Goal: Download file/media

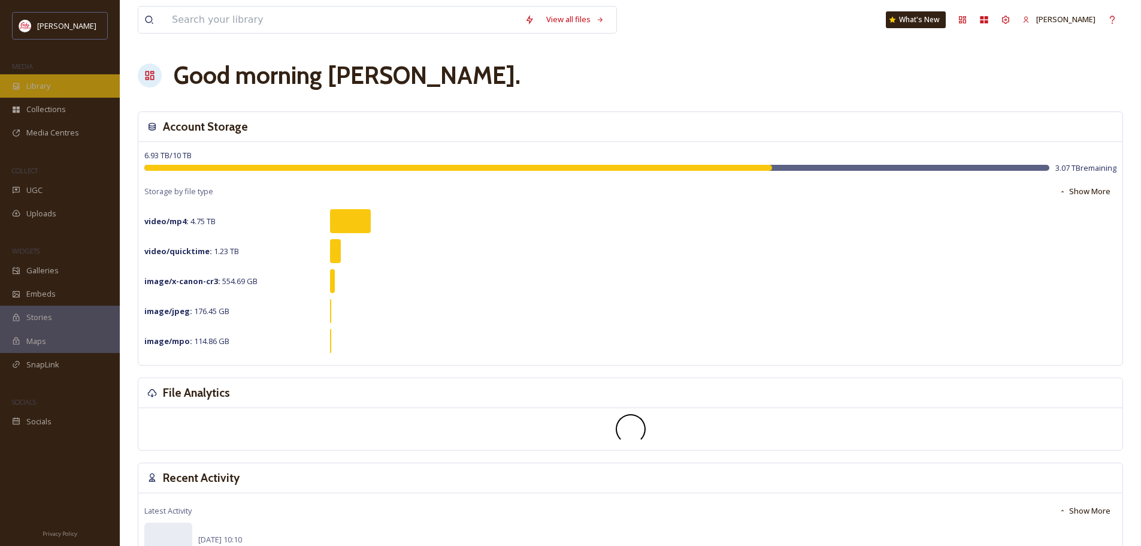
click at [40, 83] on span "Library" at bounding box center [38, 85] width 24 height 11
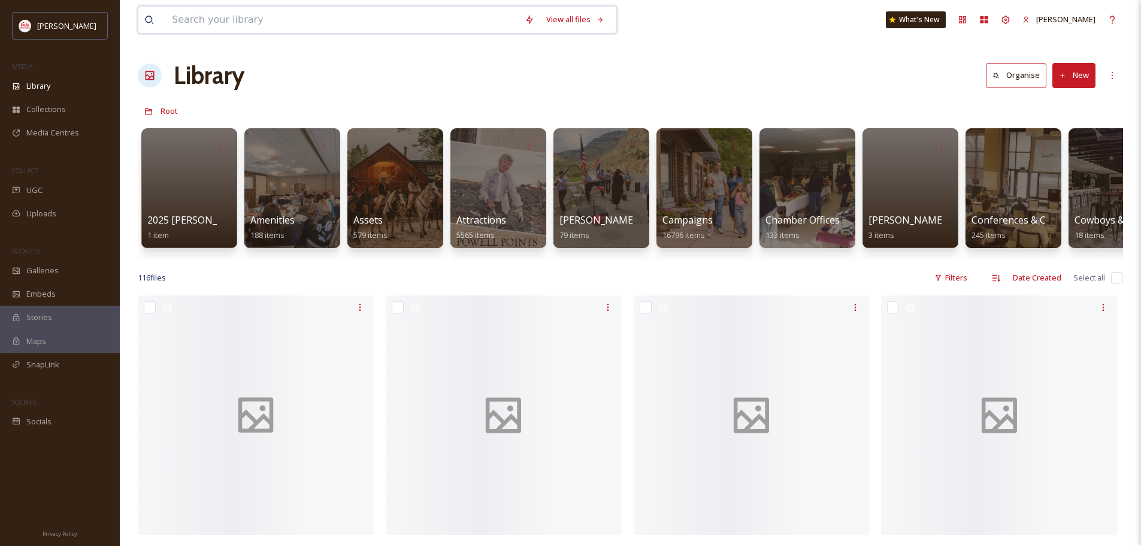
click at [249, 21] on input at bounding box center [342, 20] width 353 height 26
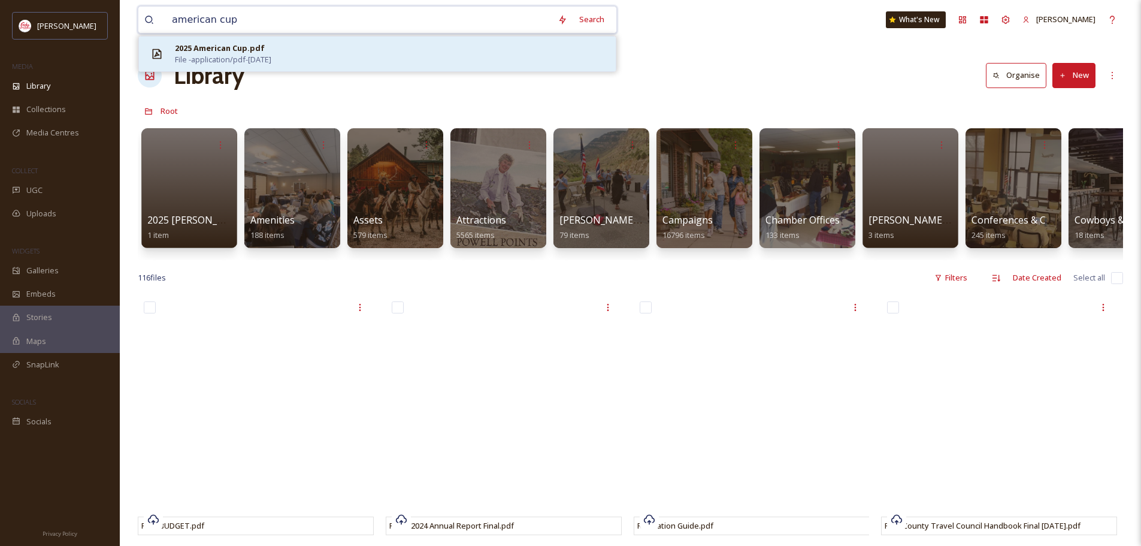
type input "american cup"
click at [298, 61] on div "2025 American Cup.pdf File - application/pdf - [DATE]" at bounding box center [392, 54] width 435 height 23
